Goal: Information Seeking & Learning: Learn about a topic

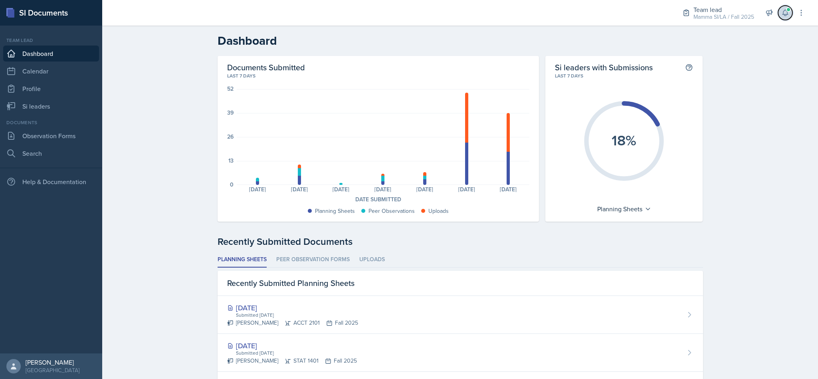
click at [788, 14] on icon at bounding box center [785, 13] width 5 height 6
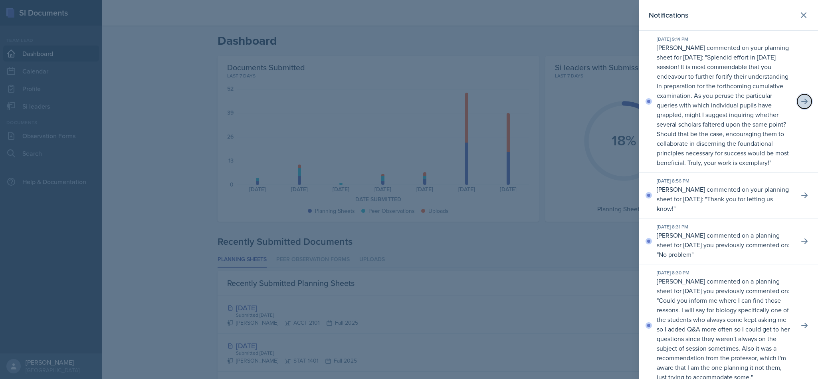
click at [802, 104] on icon at bounding box center [805, 102] width 6 height 6
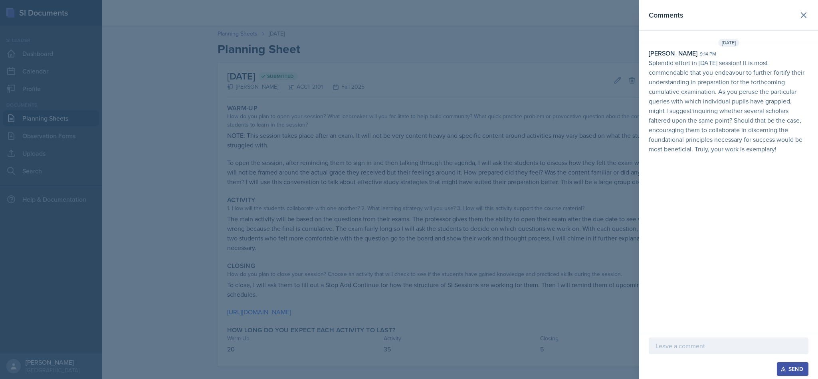
click at [489, 159] on div at bounding box center [409, 189] width 818 height 379
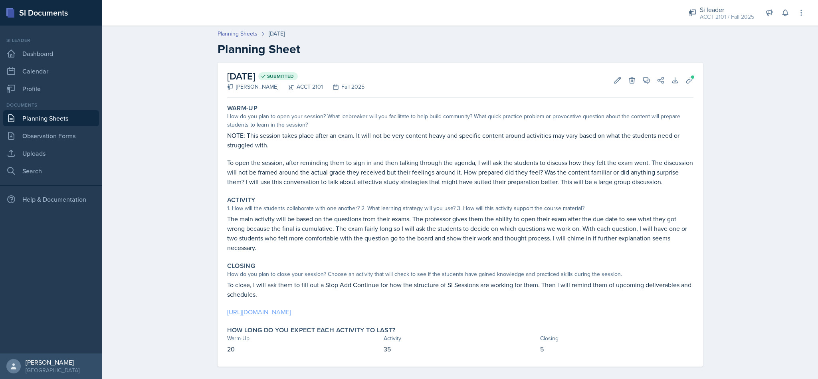
click at [291, 314] on link "[URL][DOMAIN_NAME]" at bounding box center [259, 312] width 64 height 9
click at [647, 77] on span at bounding box center [649, 77] width 4 height 4
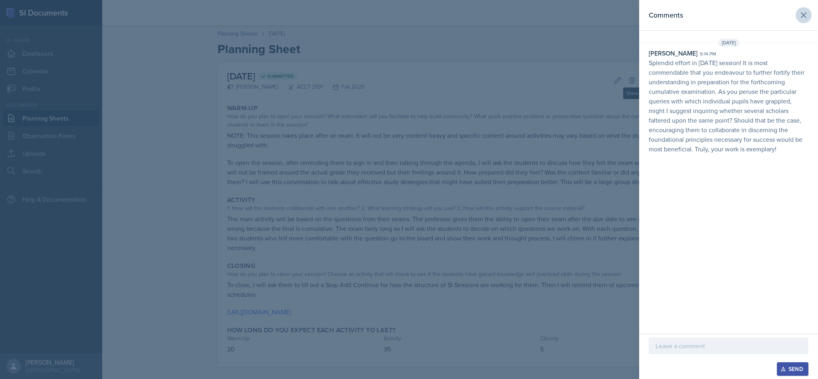
click at [800, 14] on icon at bounding box center [804, 15] width 10 height 10
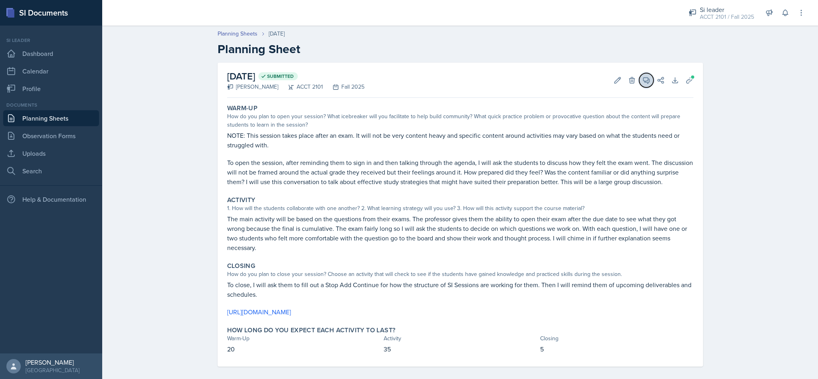
click at [643, 81] on icon at bounding box center [647, 80] width 8 height 8
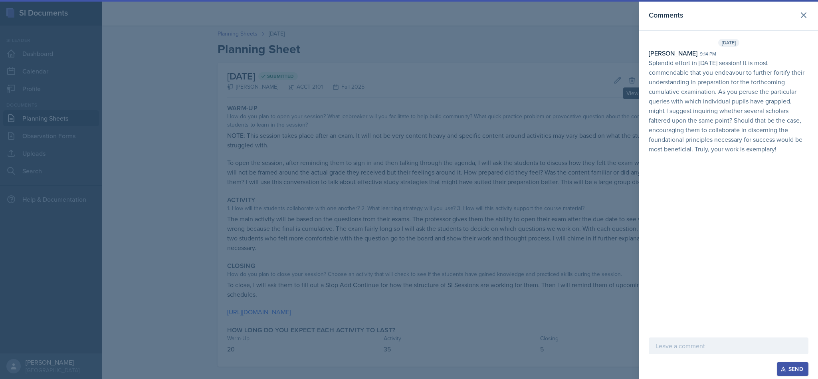
click at [650, 65] on p "Splendid effort in [DATE] session! It is most commendable that you endeavour to…" at bounding box center [729, 106] width 160 height 96
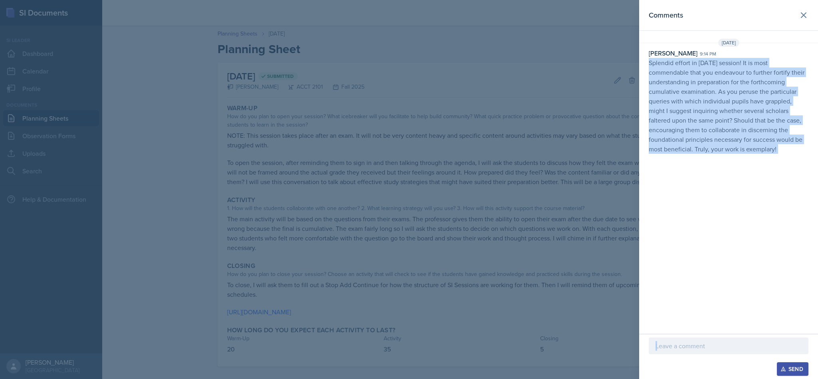
copy div "Splendid effort in [DATE] session! It is most commendable that you endeavour to…"
click at [720, 199] on div "Comments [DATE] [PERSON_NAME] 9:14 pm Splendid effort in [DATE] session! It is …" at bounding box center [728, 167] width 179 height 334
click at [757, 140] on p "Splendid effort in [DATE] session! It is most commendable that you endeavour to…" at bounding box center [729, 106] width 160 height 96
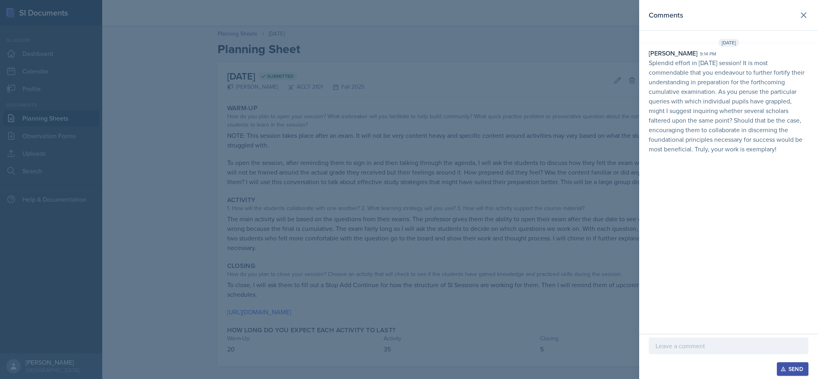
click at [797, 22] on header "Comments" at bounding box center [728, 15] width 179 height 31
click at [804, 20] on button at bounding box center [804, 15] width 16 height 16
